Goal: Task Accomplishment & Management: Use online tool/utility

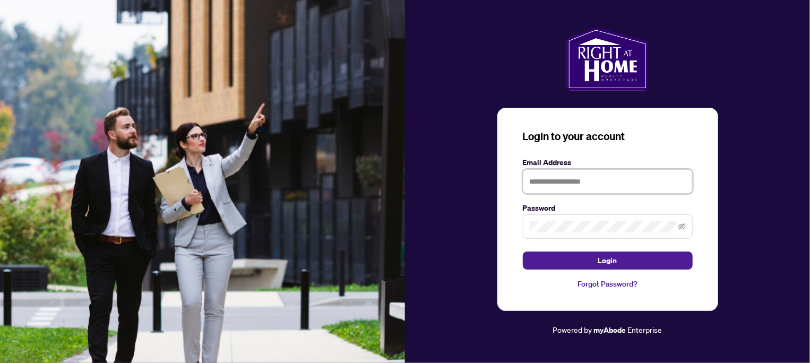
click at [607, 173] on input "text" at bounding box center [608, 181] width 170 height 24
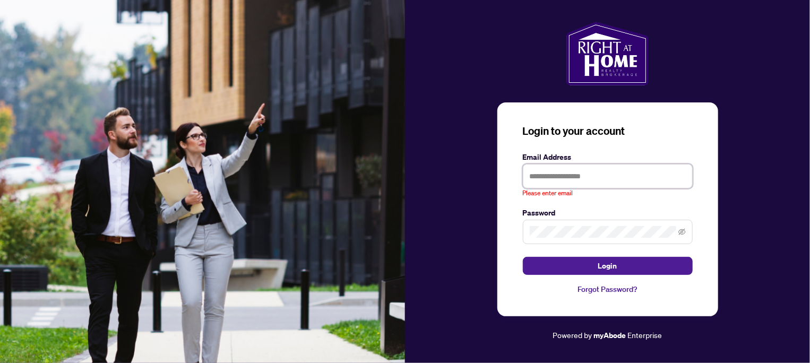
type input "**********"
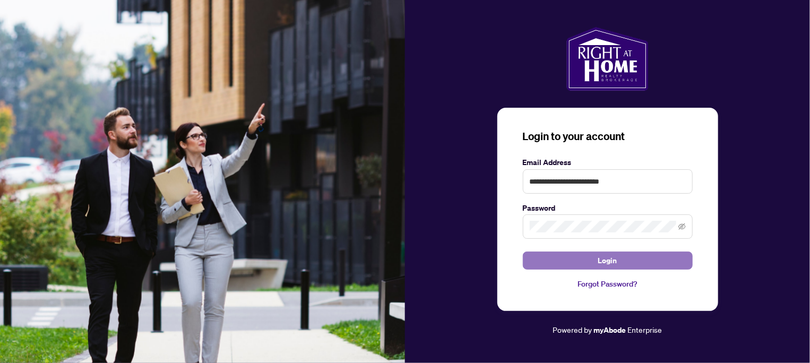
click at [607, 257] on span "Login" at bounding box center [607, 260] width 19 height 17
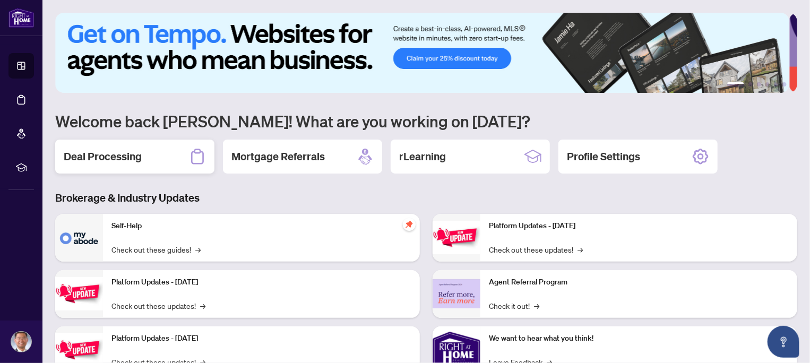
click at [132, 154] on h2 "Deal Processing" at bounding box center [103, 156] width 78 height 15
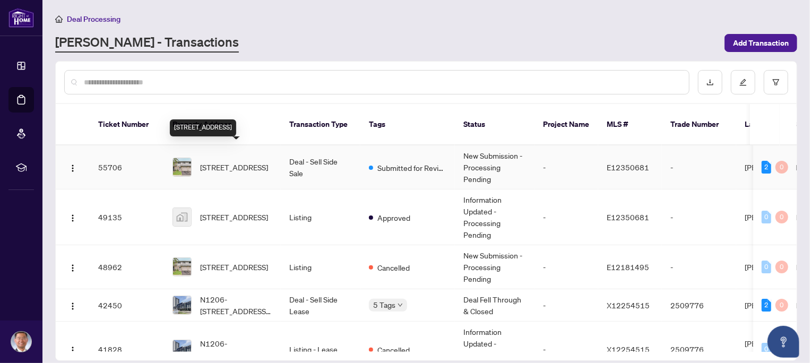
click at [249, 161] on span "[STREET_ADDRESS]" at bounding box center [234, 167] width 68 height 12
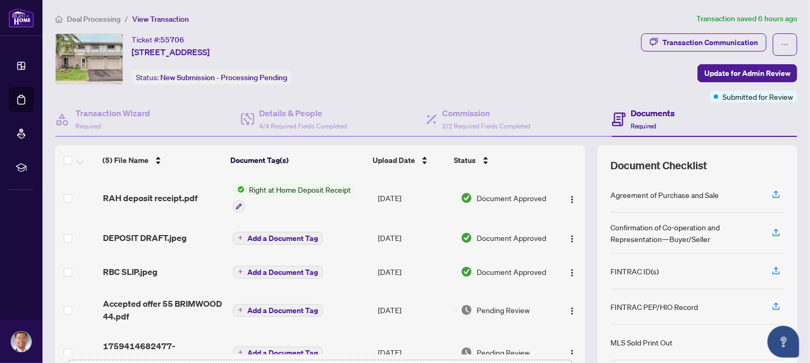
click at [299, 187] on span "Right at Home Deposit Receipt" at bounding box center [300, 190] width 110 height 12
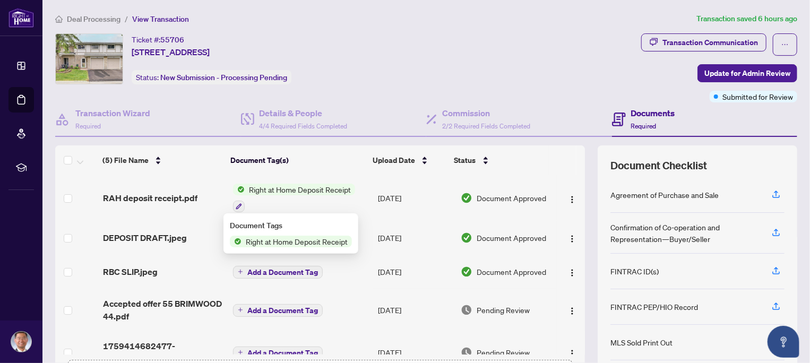
click at [278, 238] on span "Right at Home Deposit Receipt" at bounding box center [296, 242] width 110 height 12
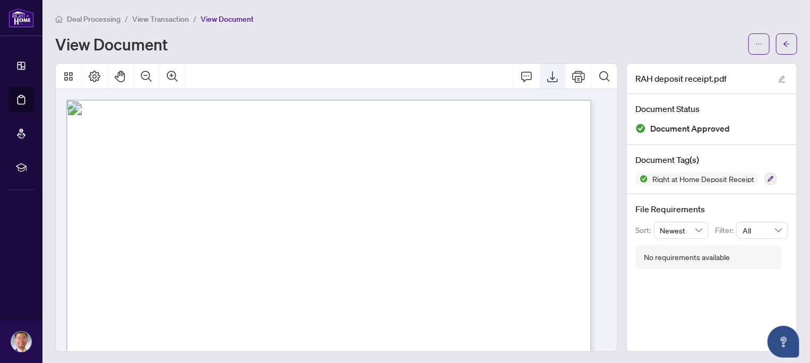
click at [546, 78] on icon "Export" at bounding box center [552, 76] width 13 height 13
